Goal: Navigation & Orientation: Find specific page/section

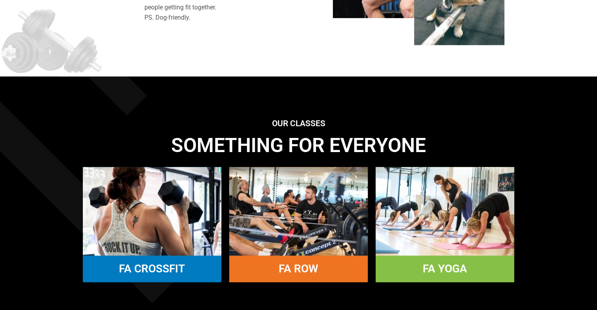
scroll to position [655, 0]
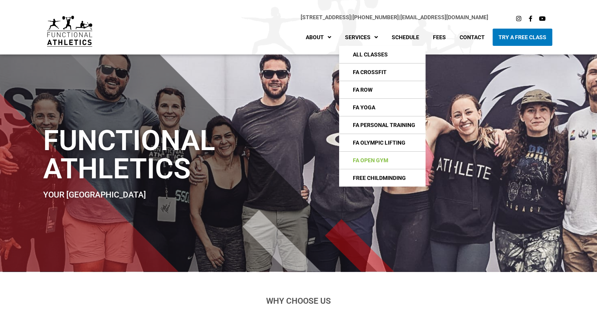
click at [368, 163] on link "FA Open Gym" at bounding box center [382, 160] width 86 height 17
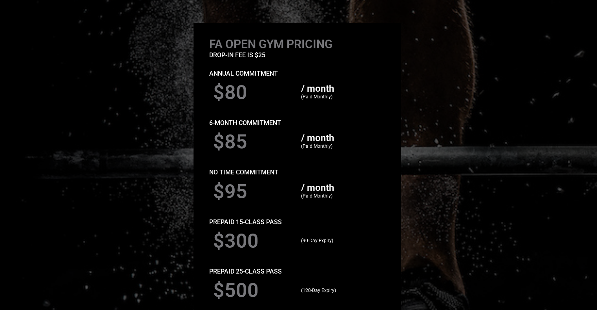
scroll to position [528, 0]
